Goal: Information Seeking & Learning: Find specific page/section

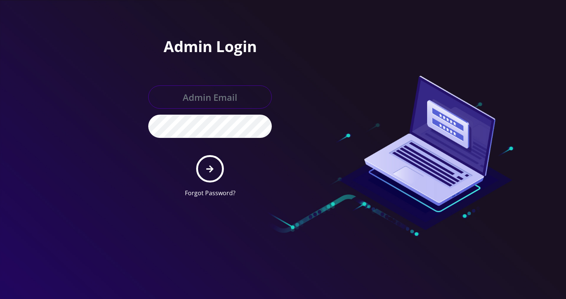
click at [211, 93] on input "text" at bounding box center [209, 96] width 123 height 23
type input "Khushi@teltik.com"
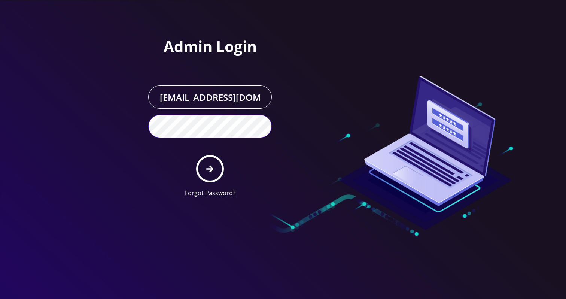
click at [196, 155] on button "submit" at bounding box center [209, 168] width 27 height 27
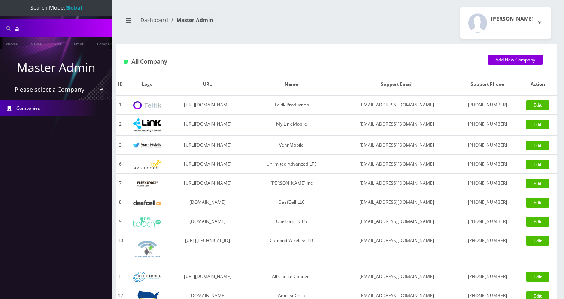
click at [70, 28] on input "a" at bounding box center [62, 28] width 95 height 14
type input "a"
click at [54, 91] on select "Please select a Company Teltik Production My Link Mobile VennMobile Unlimited A…" at bounding box center [56, 90] width 95 height 14
select select "13"
click at [9, 83] on select "Please select a Company Teltik Production My Link Mobile VennMobile Unlimited A…" at bounding box center [56, 90] width 95 height 14
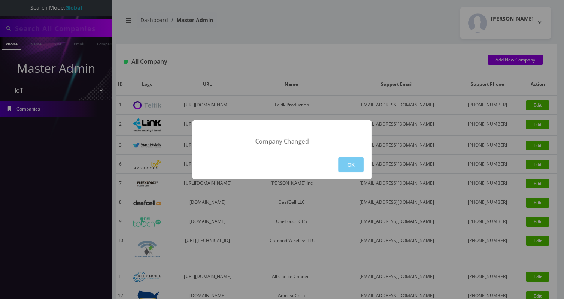
click at [342, 161] on button "OK" at bounding box center [350, 164] width 25 height 15
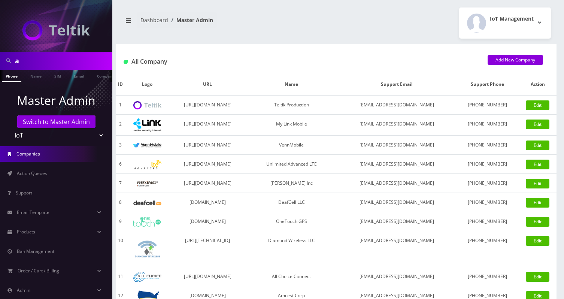
click at [31, 55] on input "a" at bounding box center [62, 61] width 95 height 14
click at [31, 56] on input "a" at bounding box center [62, 61] width 95 height 14
type input "mandy"
click at [101, 74] on link "Company" at bounding box center [105, 76] width 25 height 12
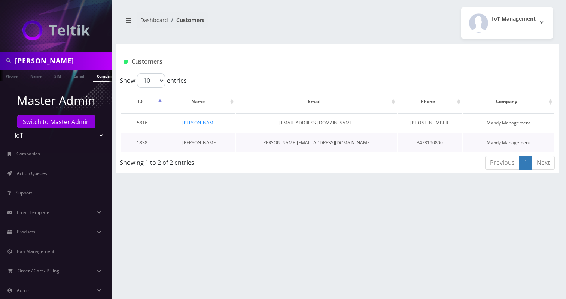
click at [207, 140] on link "Yossi Gurevitch" at bounding box center [199, 142] width 35 height 6
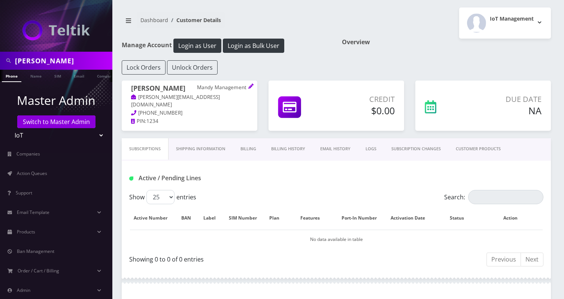
click at [39, 60] on input "mandy" at bounding box center [62, 61] width 95 height 14
type input "[PERSON_NAME]"
click at [42, 77] on link "Name" at bounding box center [36, 76] width 19 height 12
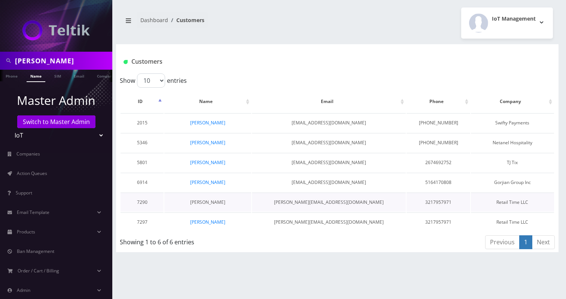
click at [209, 203] on link "[PERSON_NAME]" at bounding box center [207, 202] width 35 height 6
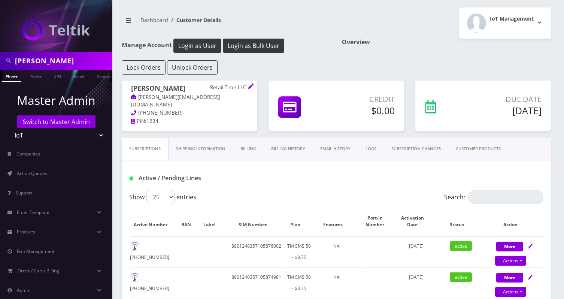
click at [29, 56] on input "joseph" at bounding box center [62, 61] width 95 height 14
type input "tony az"
click at [37, 72] on link "Name" at bounding box center [36, 76] width 19 height 12
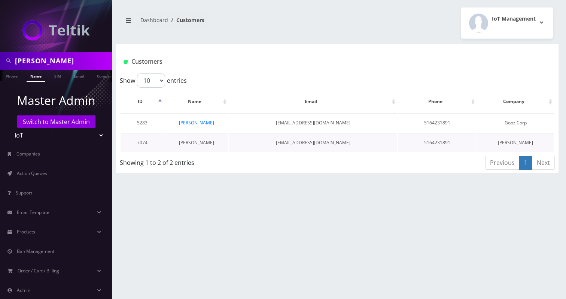
click at [194, 141] on link "[PERSON_NAME]" at bounding box center [196, 142] width 35 height 6
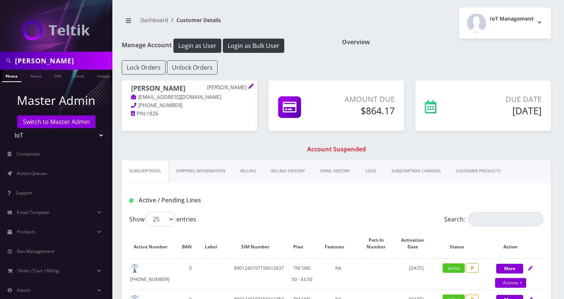
click at [287, 171] on link "Billing History" at bounding box center [287, 170] width 49 height 21
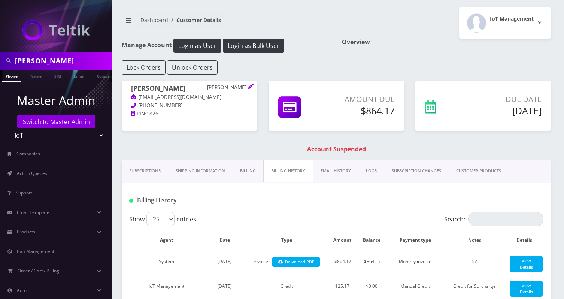
click at [40, 54] on input "tony az" at bounding box center [62, 61] width 95 height 14
type input "NPM Ventures"
click at [98, 77] on link "Company" at bounding box center [105, 76] width 25 height 12
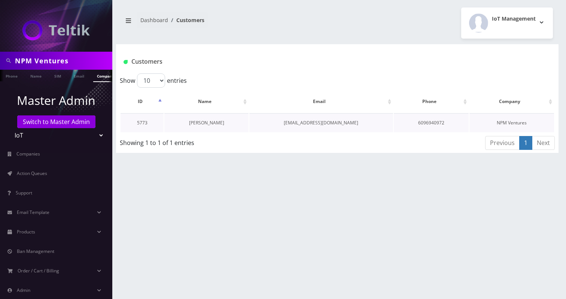
click at [214, 120] on link "[PERSON_NAME]" at bounding box center [206, 122] width 35 height 6
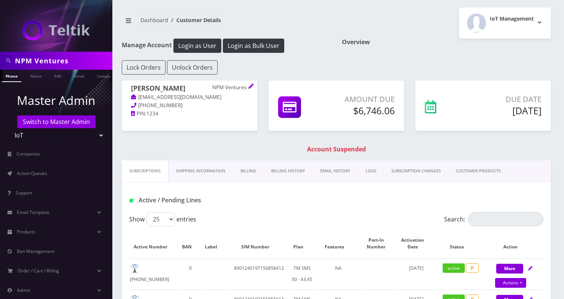
click at [292, 179] on link "Billing History" at bounding box center [287, 170] width 49 height 21
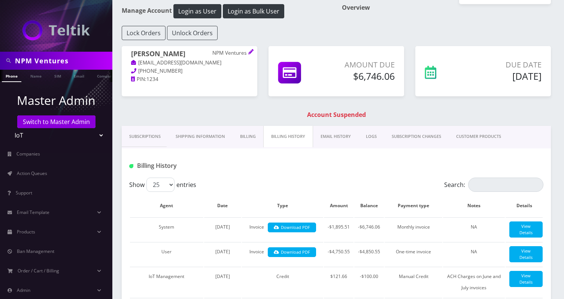
scroll to position [0, 4]
click at [76, 61] on input "NPM Ventures" at bounding box center [62, 61] width 95 height 14
type input "arnr"
click at [102, 78] on ul "Phone Name SIM Email Company Customer" at bounding box center [56, 76] width 112 height 12
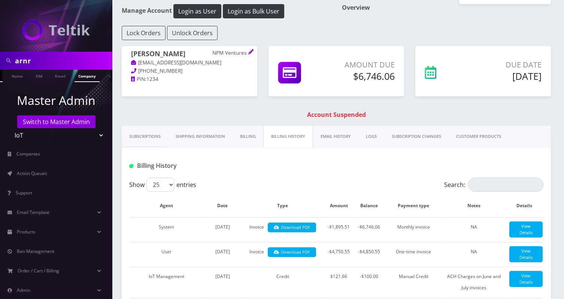
click at [92, 78] on link "Company" at bounding box center [86, 76] width 25 height 12
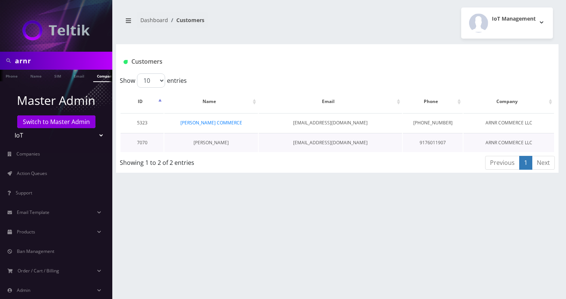
scroll to position [0, 4]
click at [215, 143] on link "[PERSON_NAME]" at bounding box center [210, 142] width 35 height 6
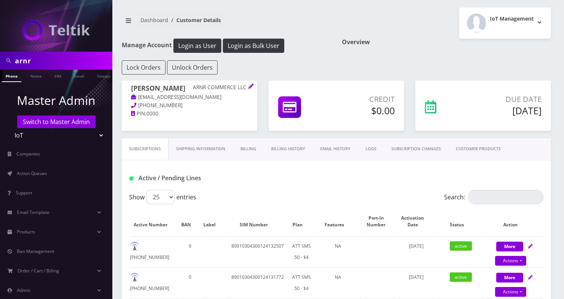
click at [285, 152] on link "Billing History" at bounding box center [287, 148] width 49 height 21
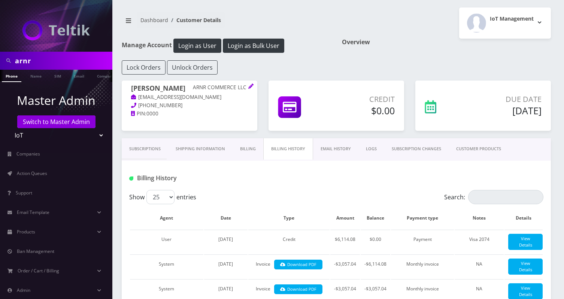
click at [33, 59] on input "arnr" at bounding box center [62, 61] width 95 height 14
type input "empire sports"
click at [106, 75] on ul at bounding box center [108, 76] width 7 height 13
click at [78, 77] on li "Company" at bounding box center [66, 76] width 29 height 12
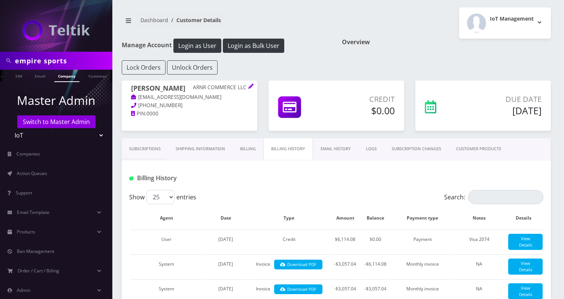
click at [68, 79] on link "Company" at bounding box center [66, 76] width 25 height 12
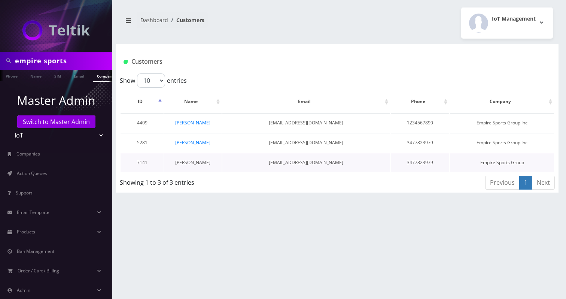
click at [190, 164] on link "Joe Barak" at bounding box center [192, 162] width 35 height 6
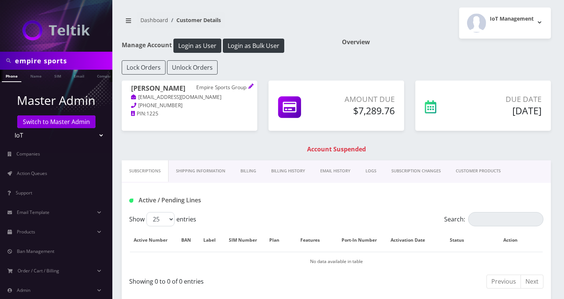
click at [64, 58] on input "empire sports" at bounding box center [62, 61] width 95 height 14
type input "smash"
click at [97, 76] on link "Company" at bounding box center [105, 76] width 25 height 12
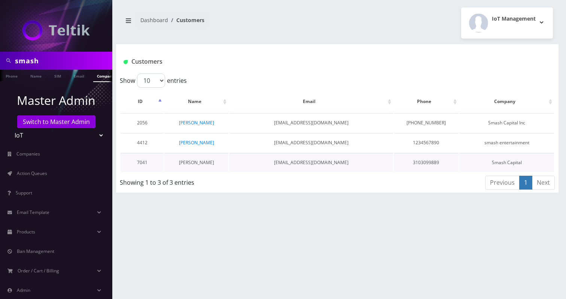
click at [201, 161] on link "[PERSON_NAME]" at bounding box center [196, 162] width 35 height 6
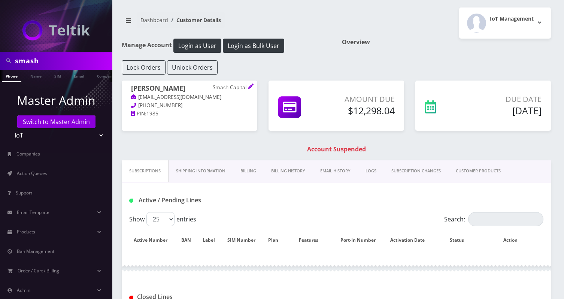
click at [283, 171] on link "Billing History" at bounding box center [287, 170] width 49 height 21
